Goal: Information Seeking & Learning: Learn about a topic

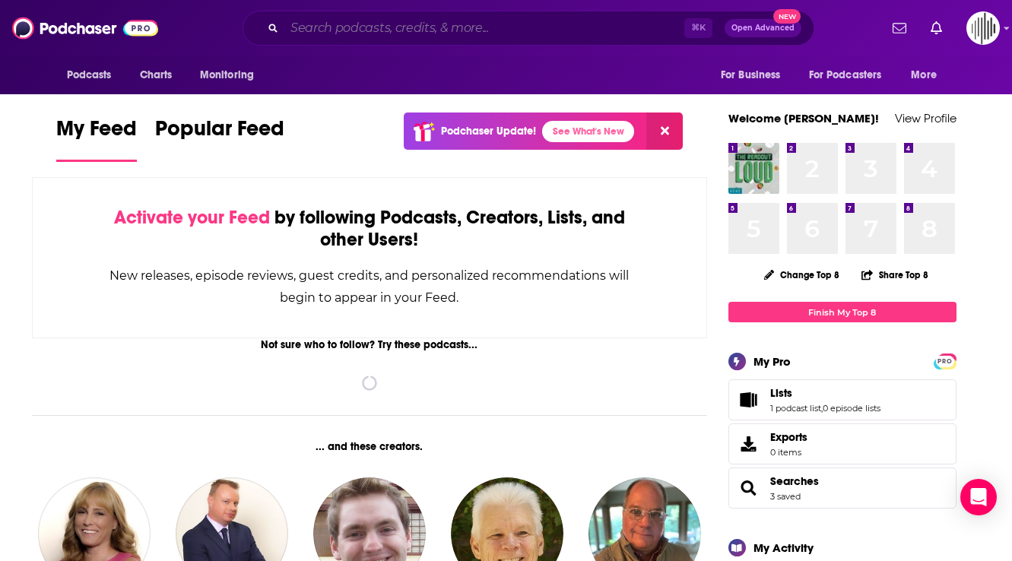
click at [525, 24] on input "Search podcasts, credits, & more..." at bounding box center [484, 28] width 400 height 24
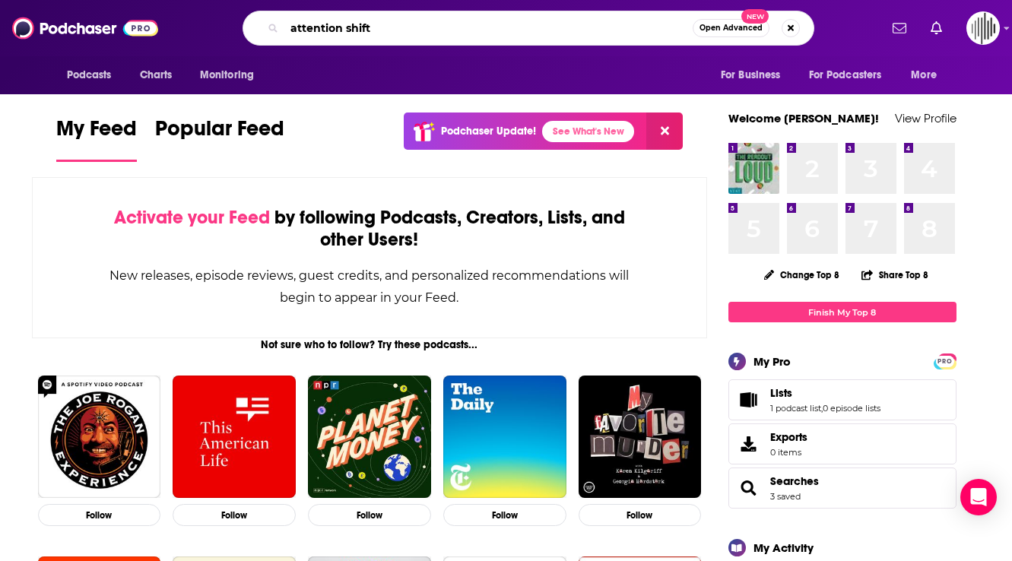
type input "attention shift"
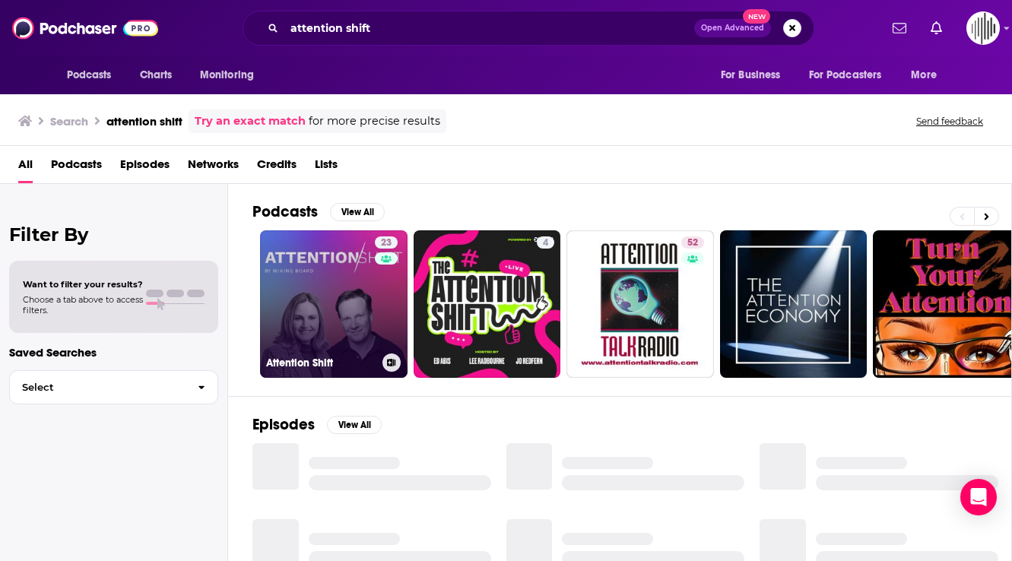
click at [364, 281] on link "23 Attention Shift" at bounding box center [334, 304] width 148 height 148
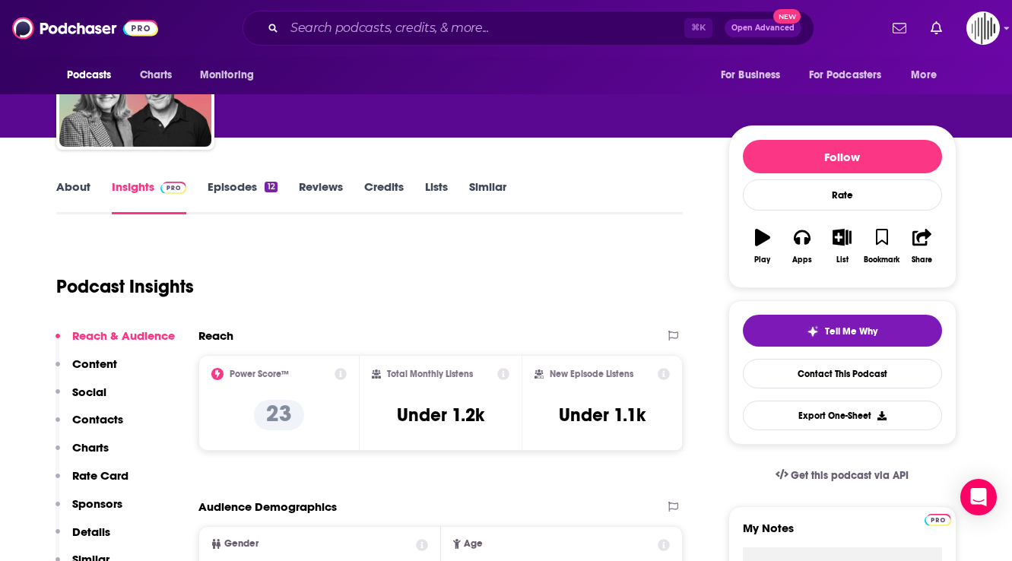
scroll to position [106, 0]
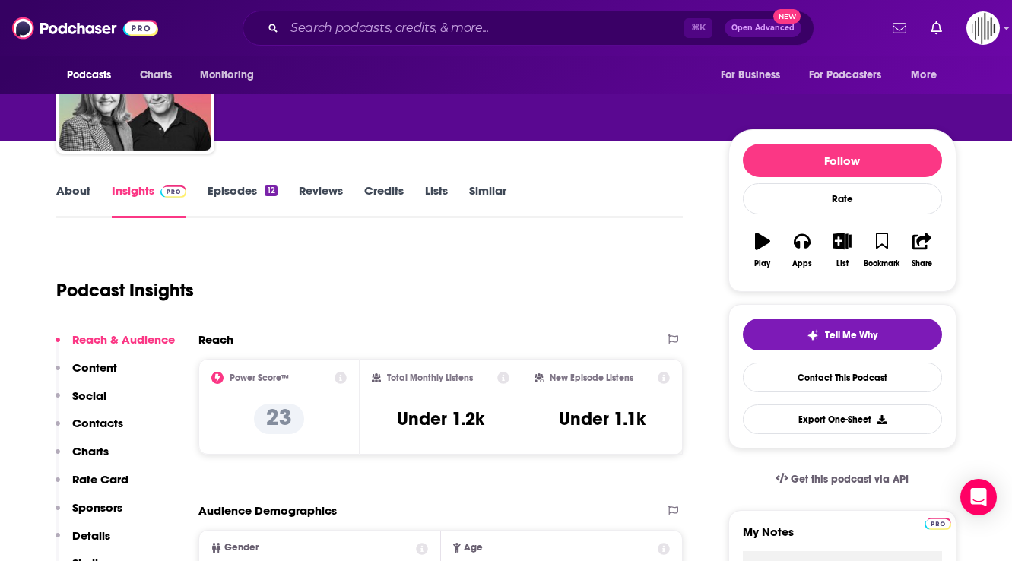
click at [341, 375] on icon at bounding box center [341, 378] width 12 height 12
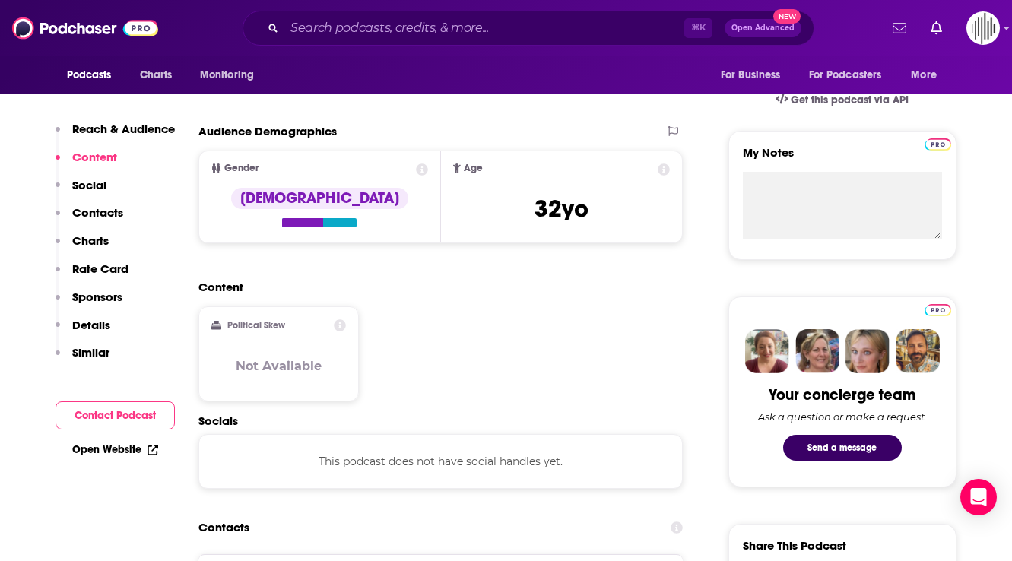
scroll to position [0, 0]
